Goal: Information Seeking & Learning: Understand process/instructions

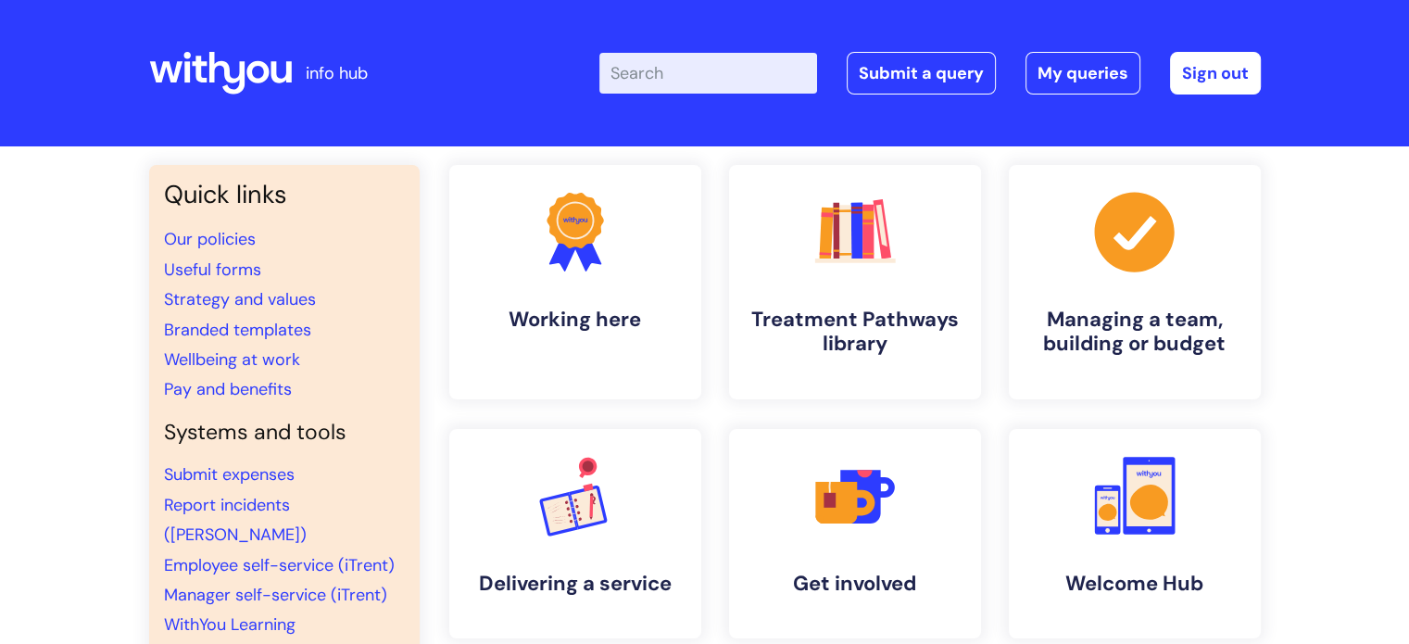
click at [645, 74] on input "Enter your search term here..." at bounding box center [709, 73] width 218 height 41
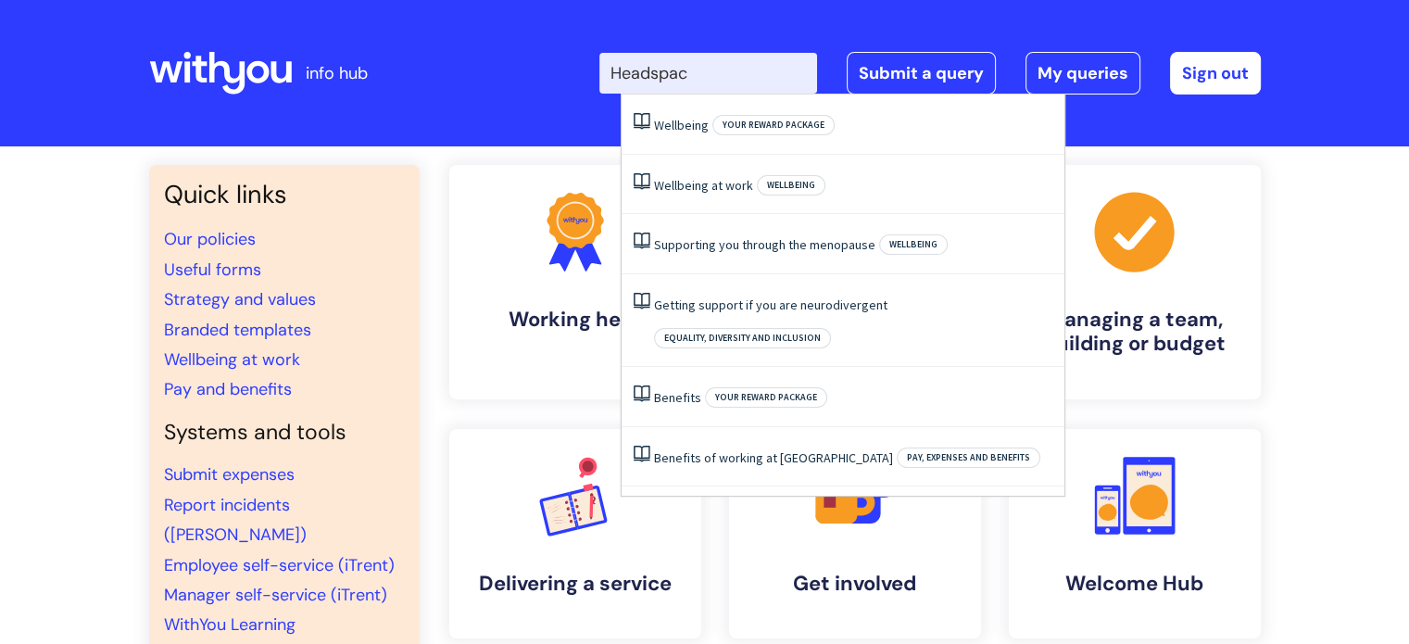
type input "Headspace"
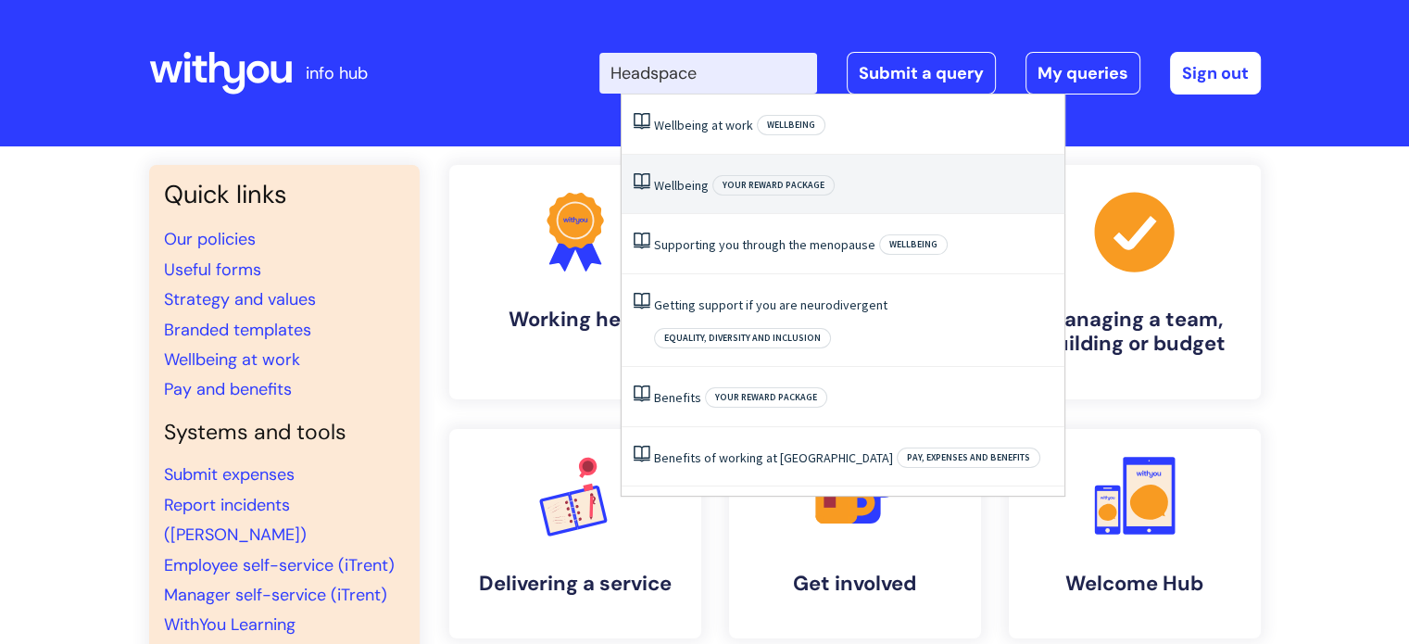
click at [765, 158] on li "Wellbeing Your reward package" at bounding box center [843, 185] width 443 height 60
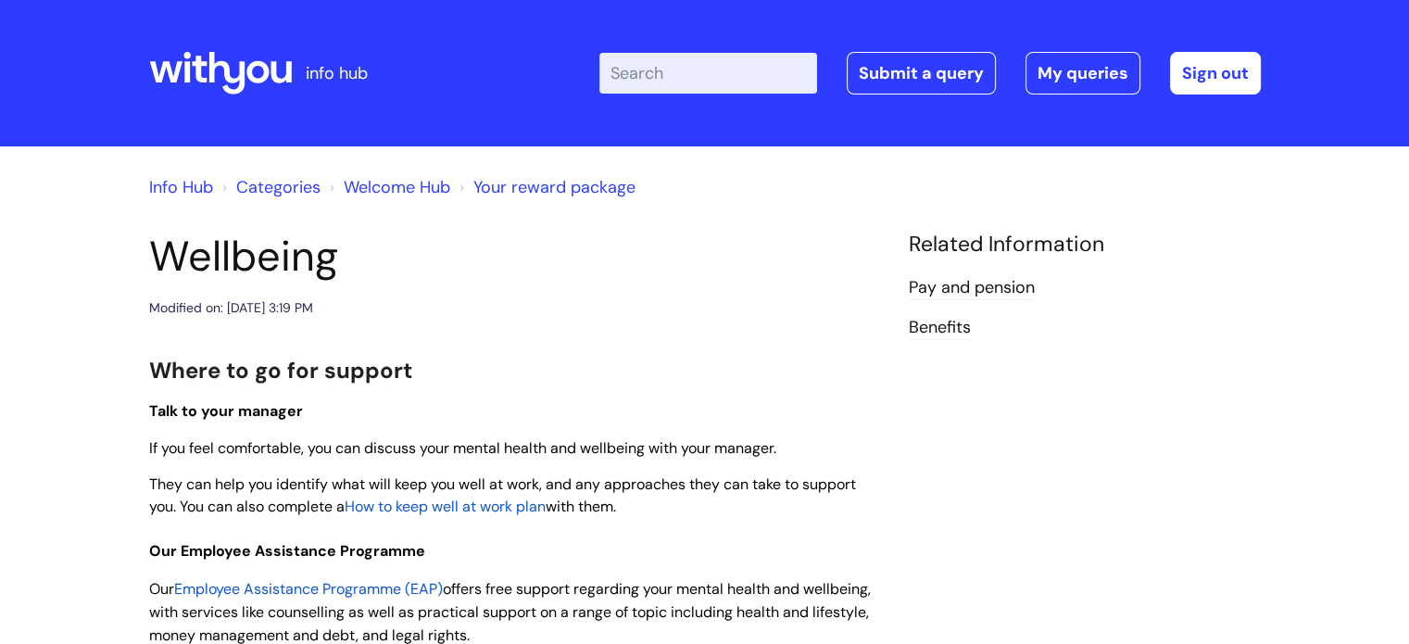
click at [328, 398] on h3 "Talk to your manager" at bounding box center [515, 407] width 732 height 34
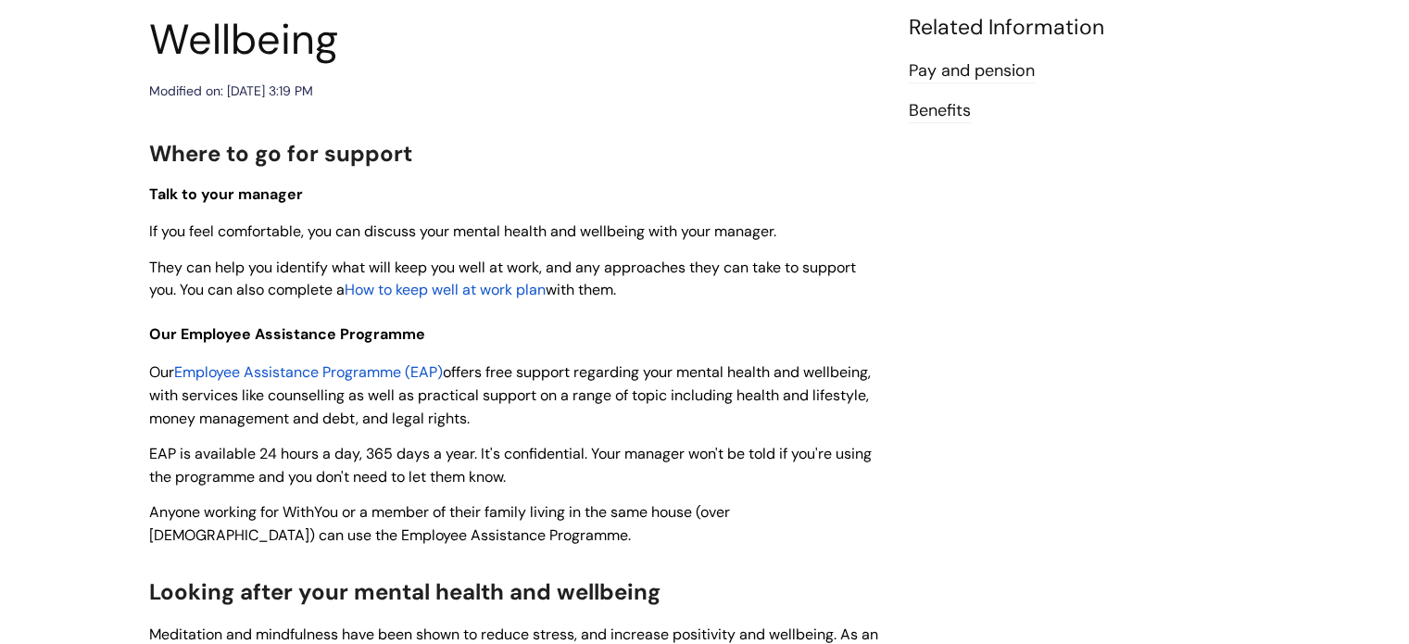
scroll to position [516, 0]
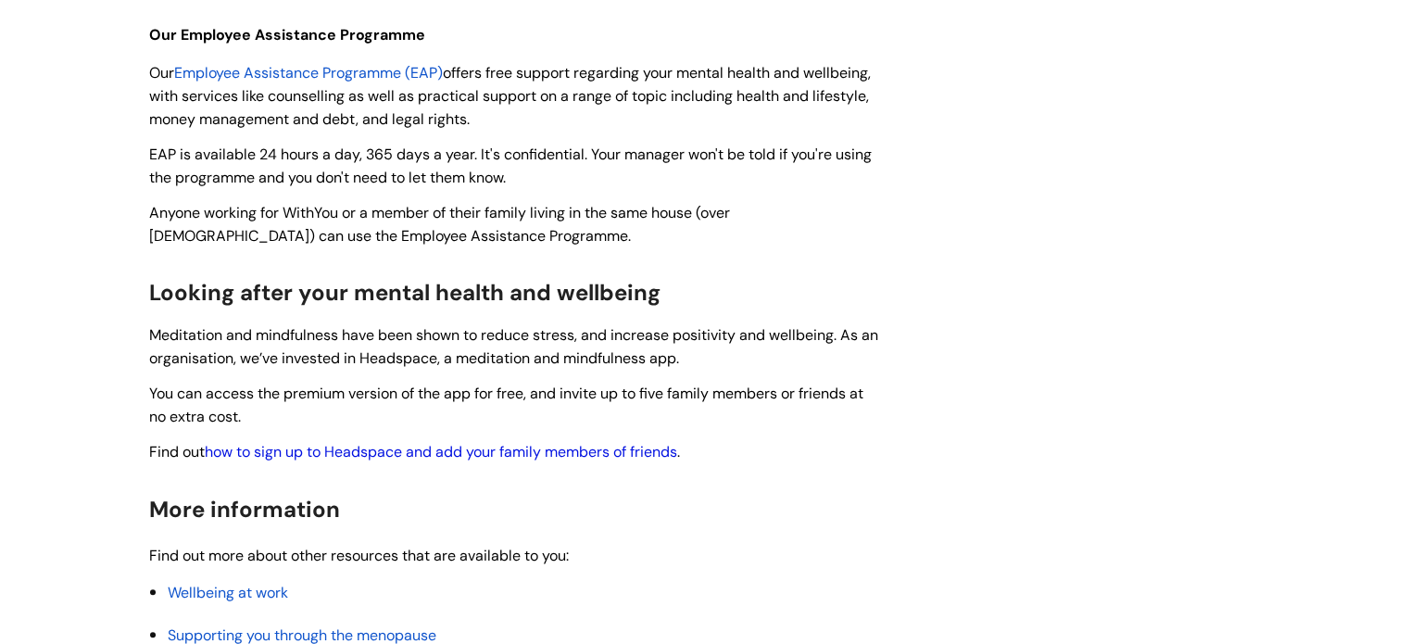
click at [324, 457] on link "how to sign up to Headspace and add your family members of friends" at bounding box center [441, 451] width 473 height 19
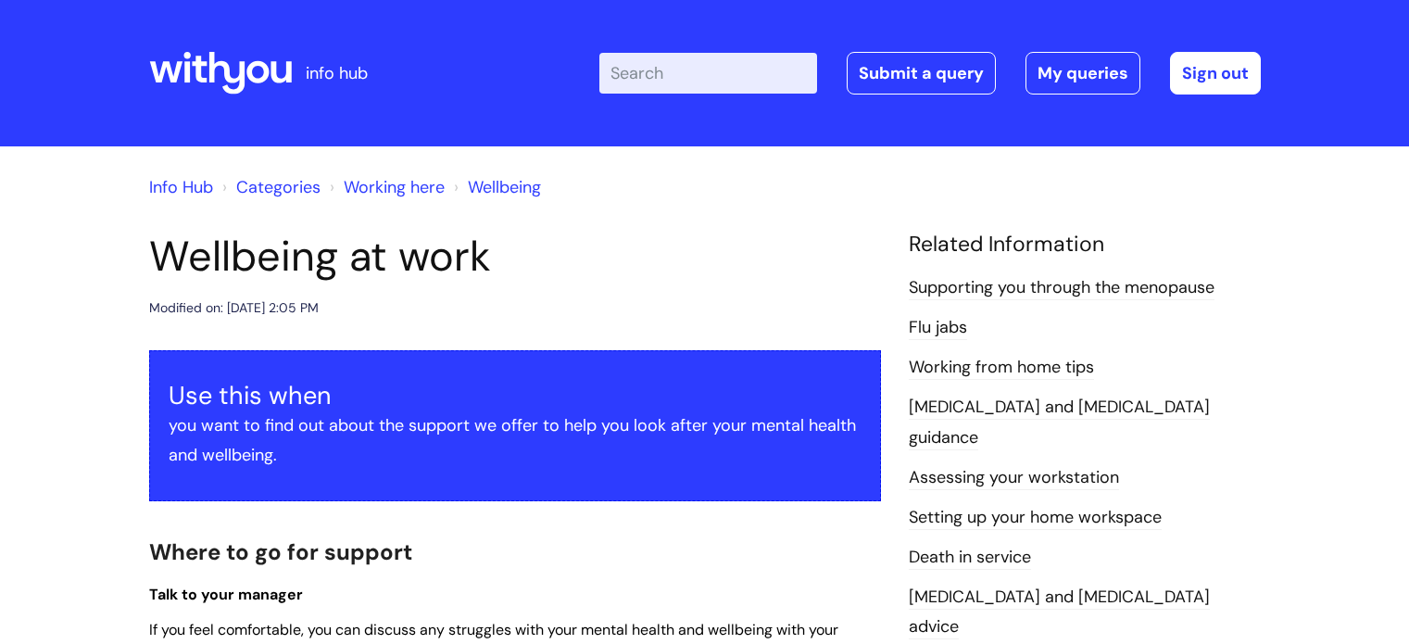
scroll to position [1525, 0]
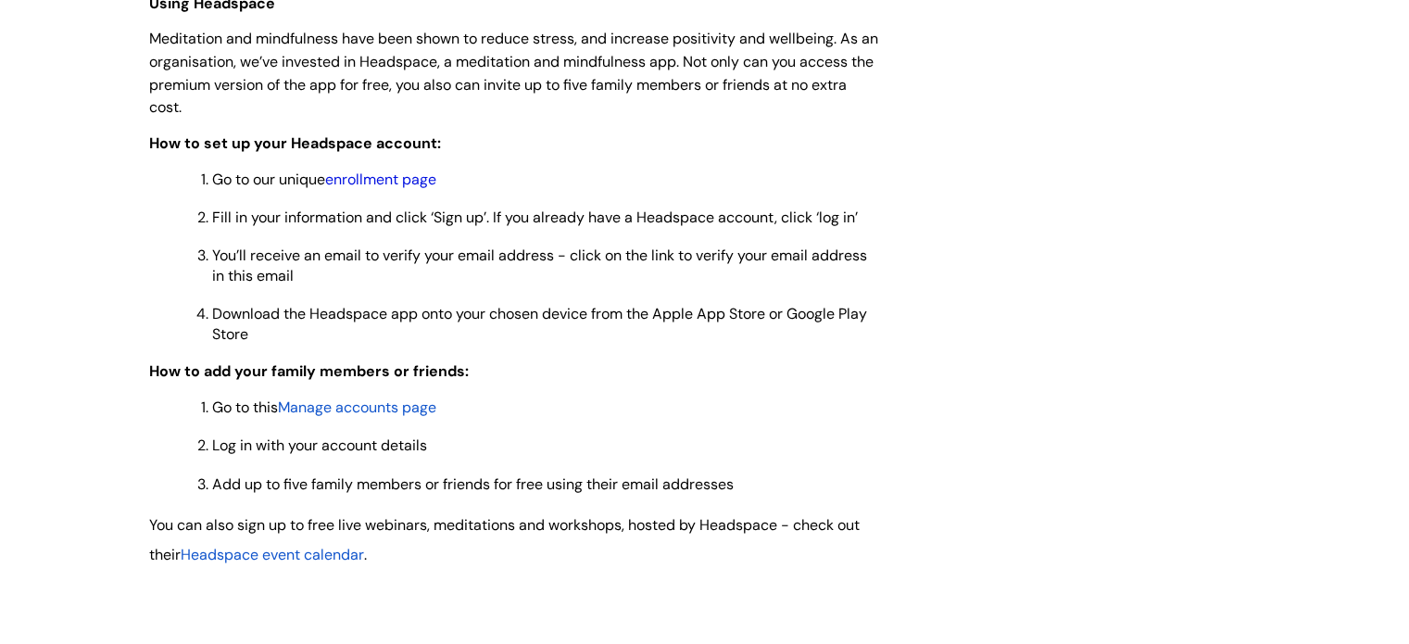
click at [400, 189] on link "enrollment page" at bounding box center [380, 179] width 111 height 19
